Goal: Find specific page/section: Find specific page/section

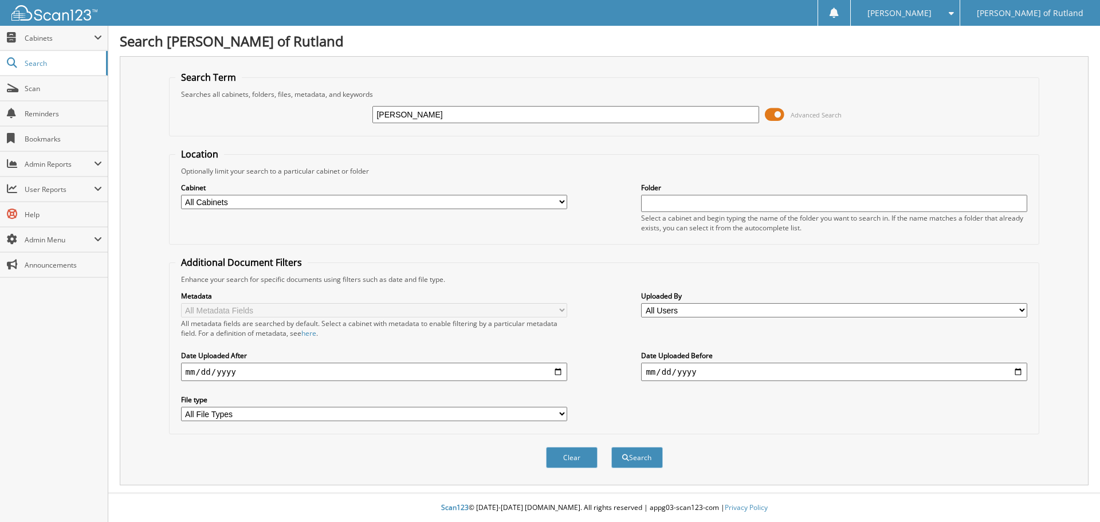
type input "[PERSON_NAME]"
click at [611, 447] on button "Search" at bounding box center [637, 457] width 52 height 21
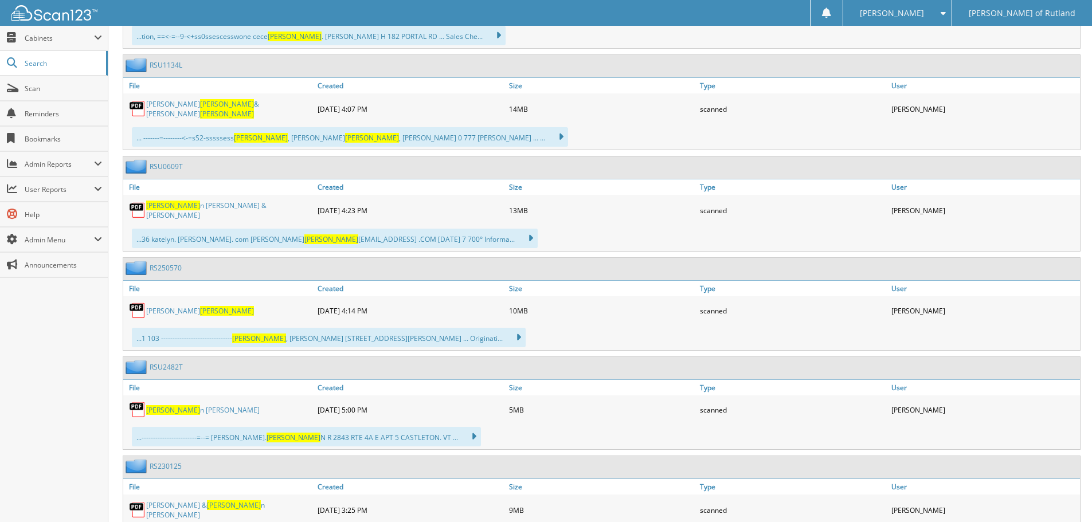
scroll to position [745, 0]
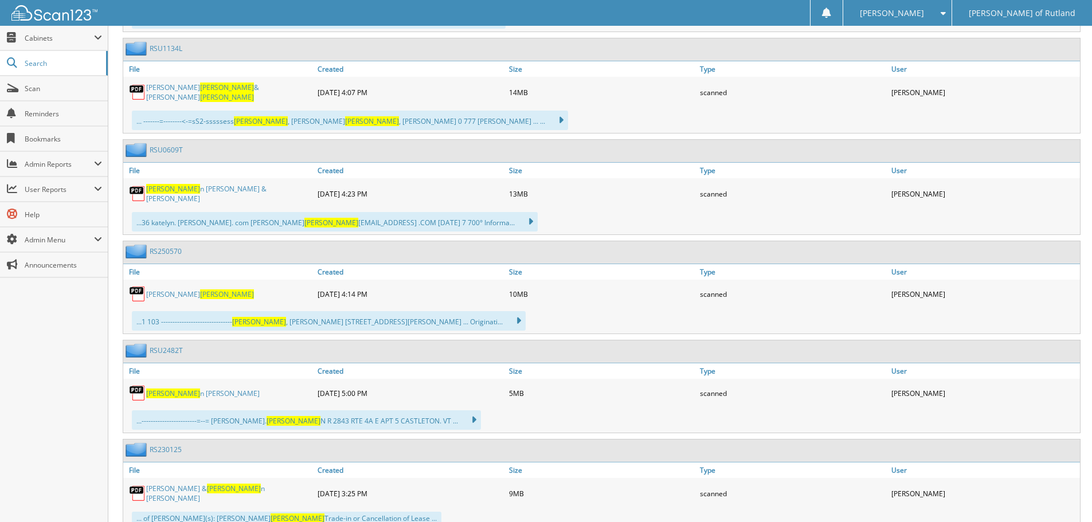
click at [168, 246] on link "RS250570" at bounding box center [166, 251] width 32 height 10
